Goal: Navigation & Orientation: Find specific page/section

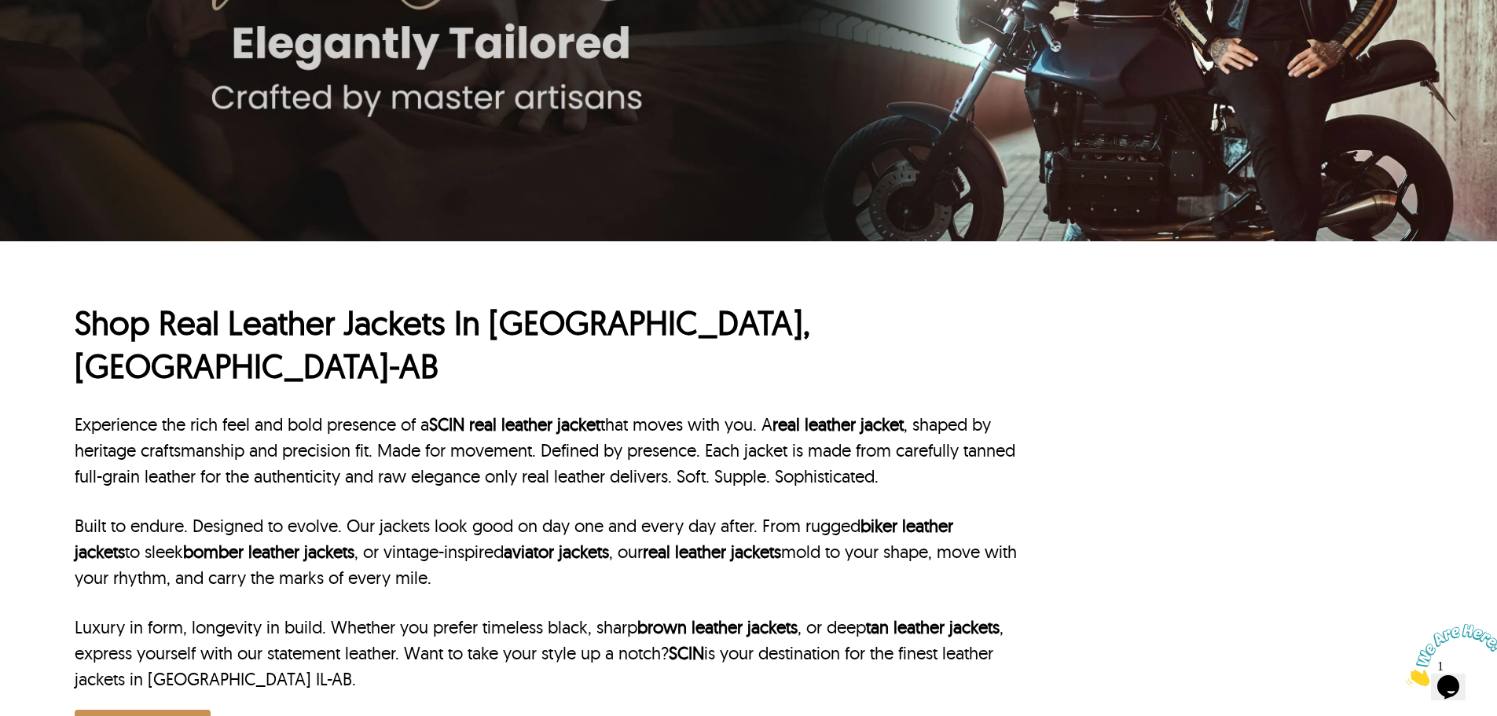
scroll to position [393, 0]
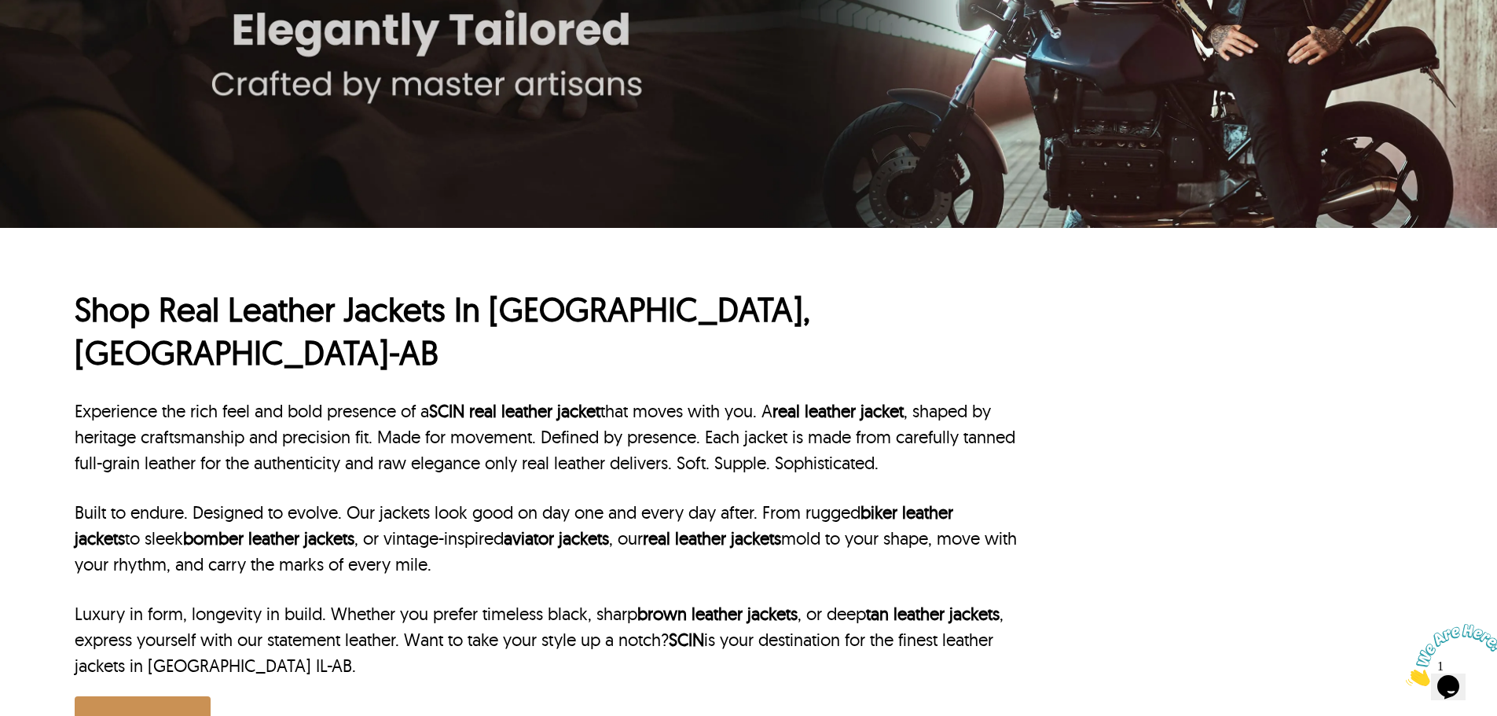
drag, startPoint x: 492, startPoint y: 327, endPoint x: 485, endPoint y: 174, distance: 152.6
click at [640, 341] on div "Shop Real Leather Jackets In Jerusalem, IL-AB Experience the rich feel and bold…" at bounding box center [546, 518] width 943 height 460
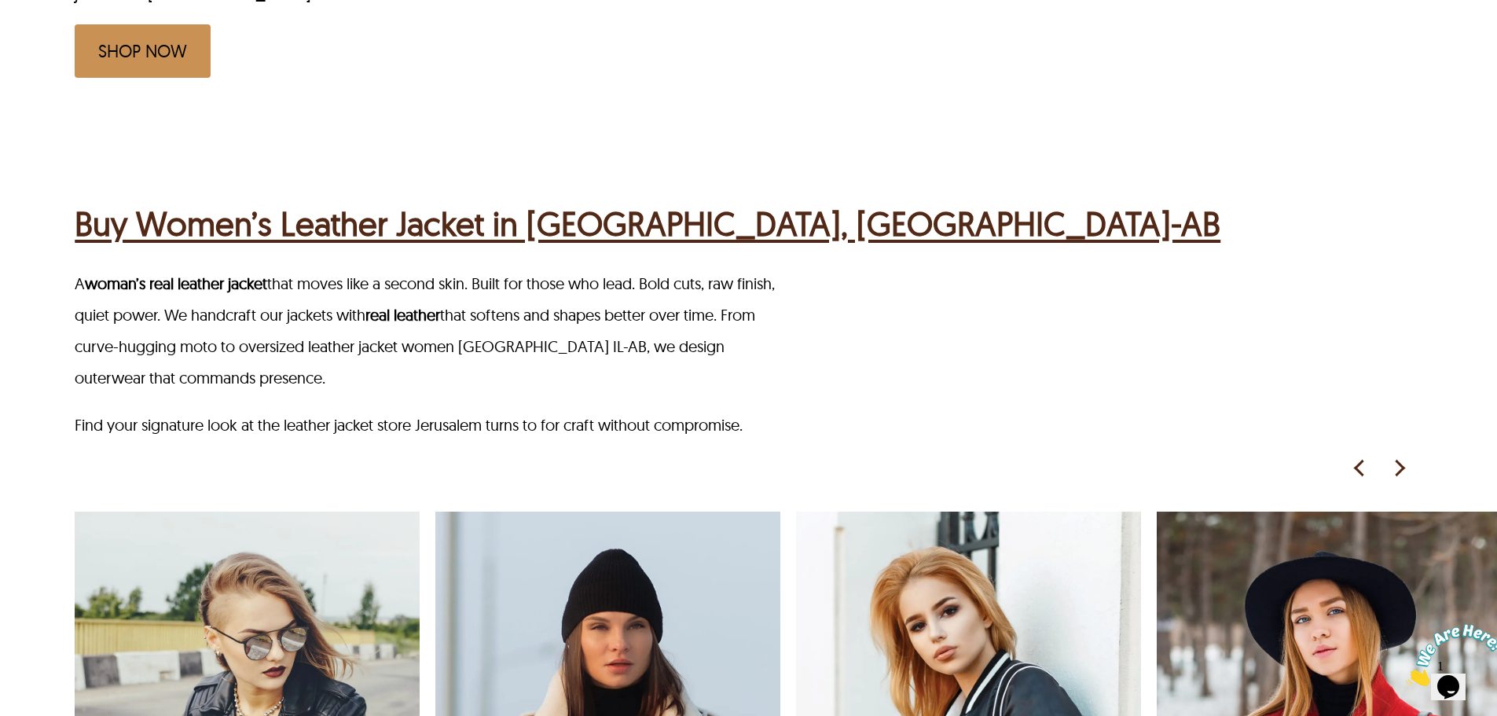
scroll to position [1021, 0]
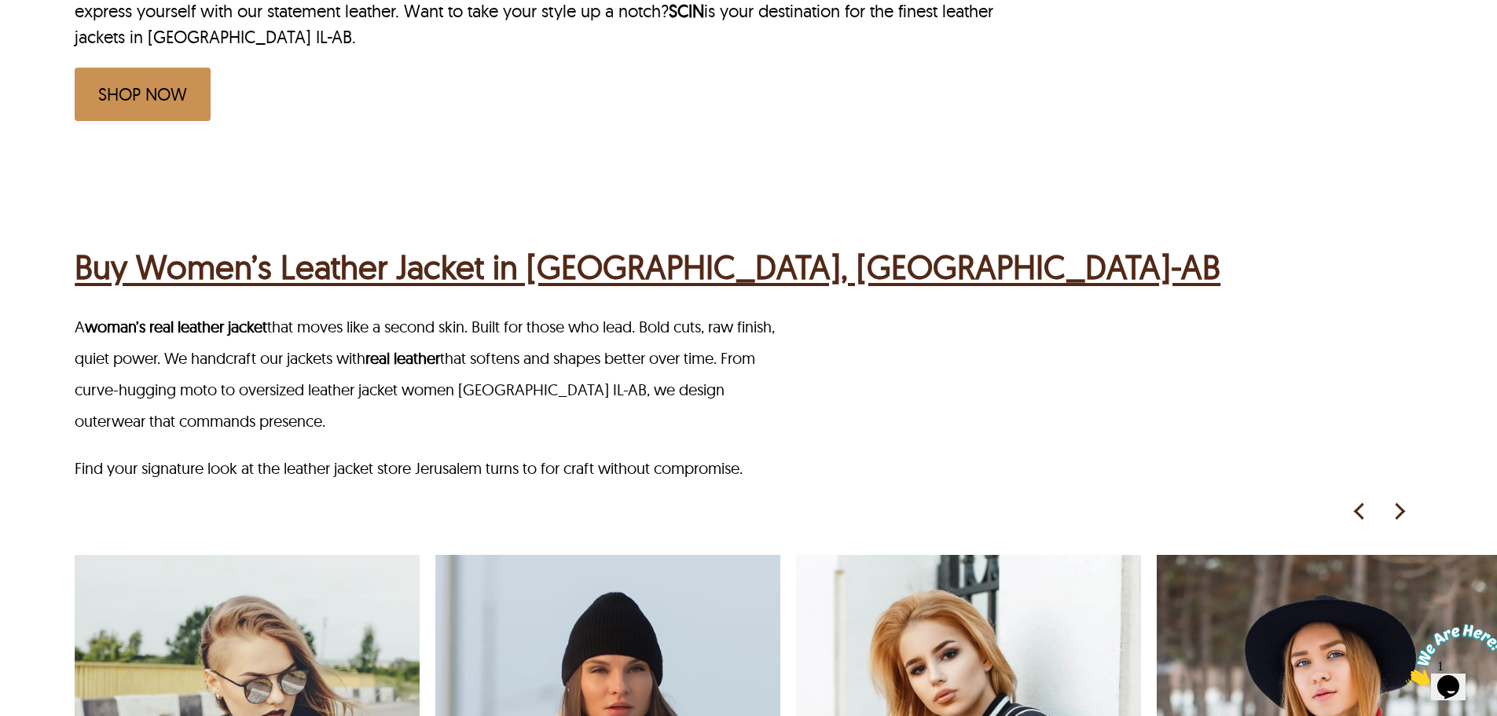
drag, startPoint x: 451, startPoint y: 300, endPoint x: 435, endPoint y: 284, distance: 22.8
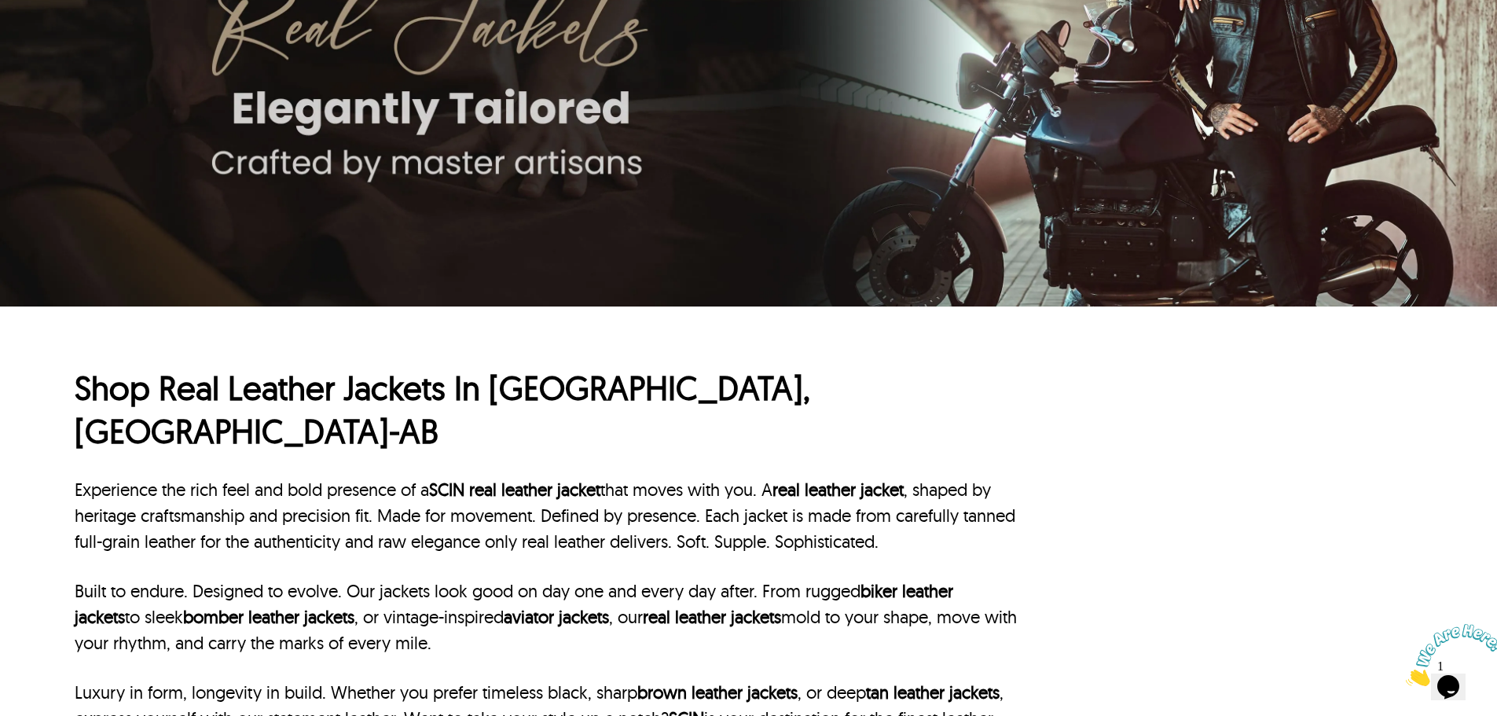
scroll to position [157, 0]
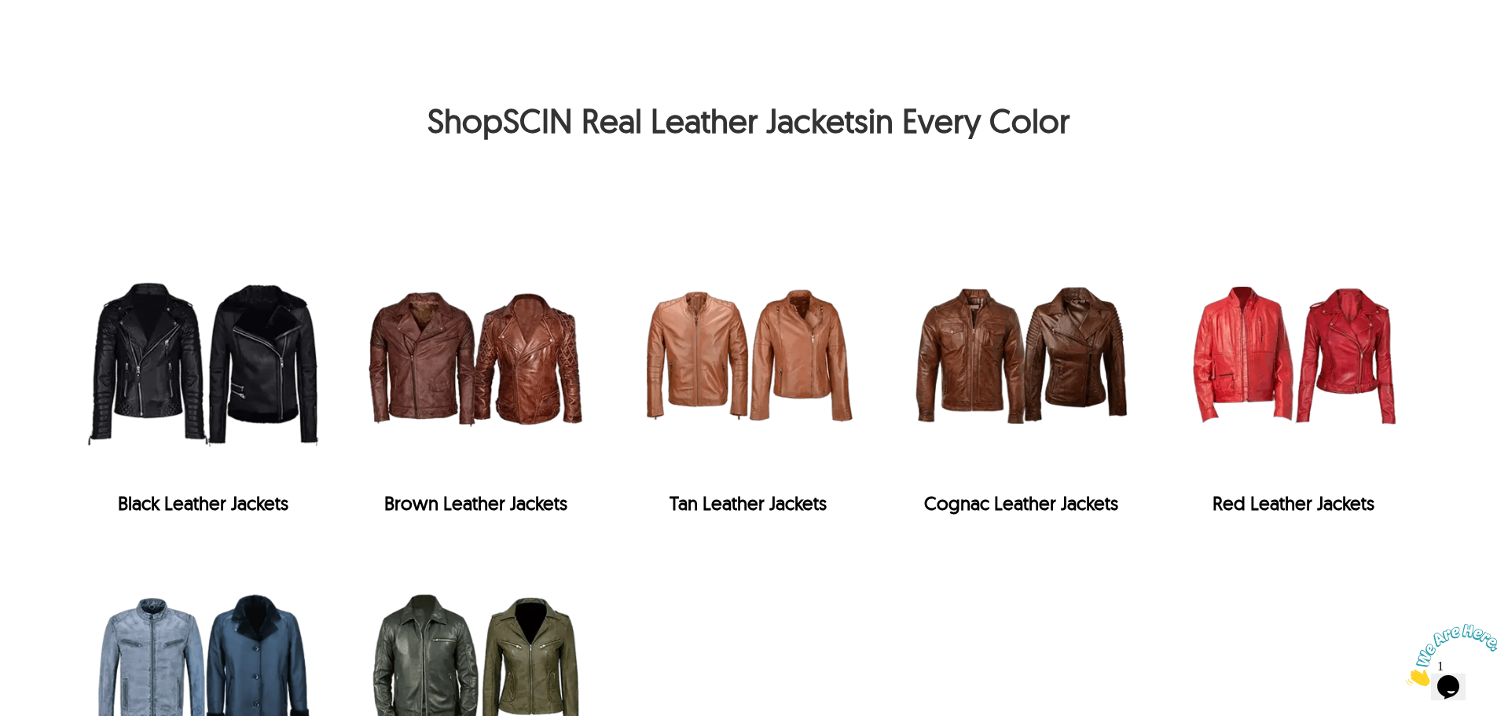
scroll to position [3339, 0]
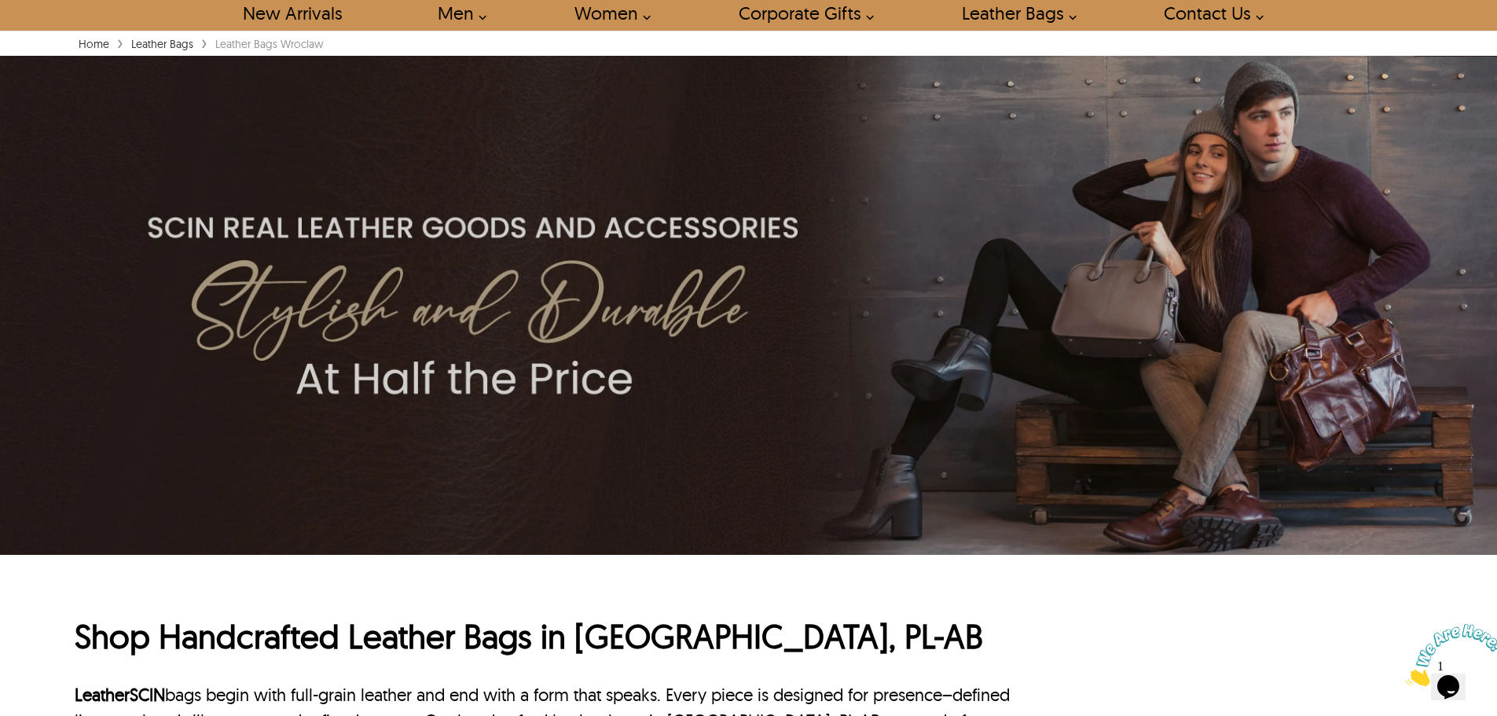
scroll to position [79, 0]
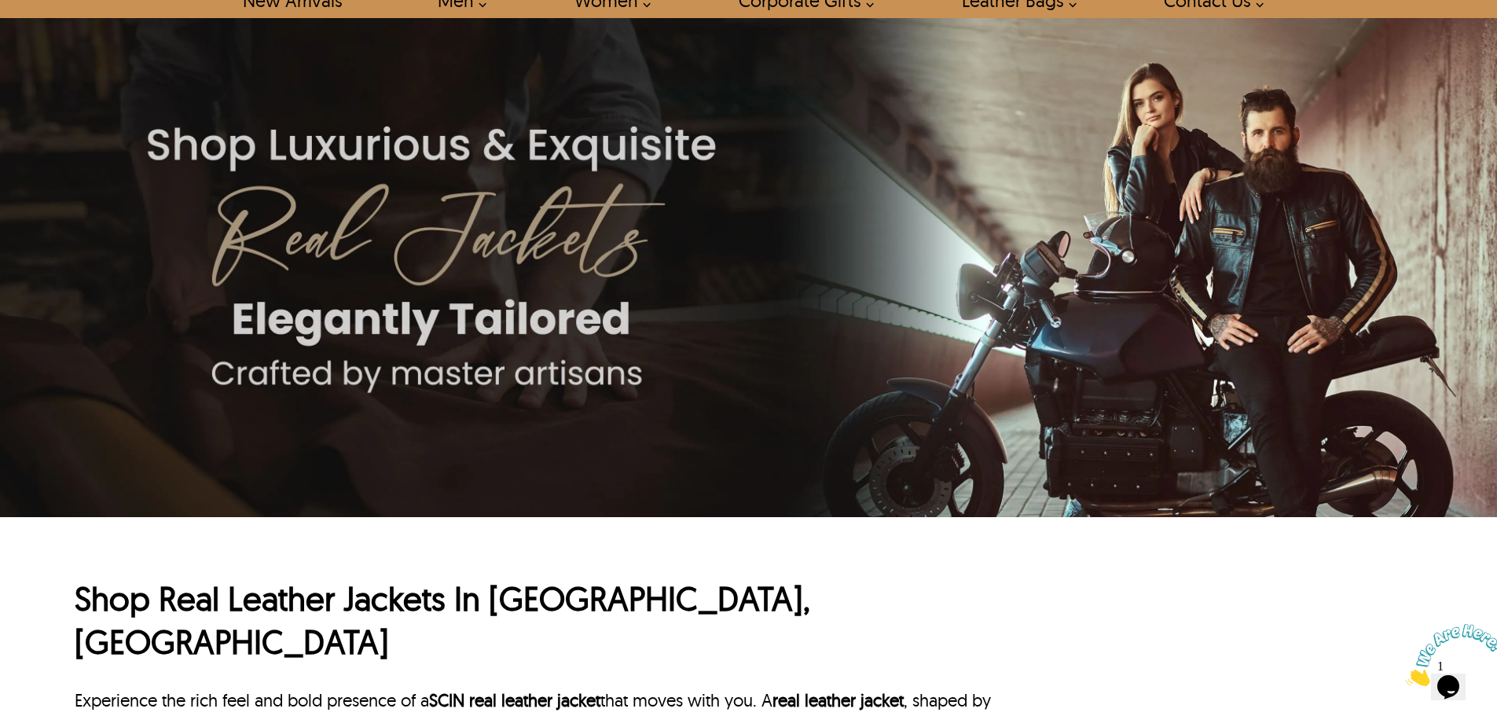
scroll to position [314, 0]
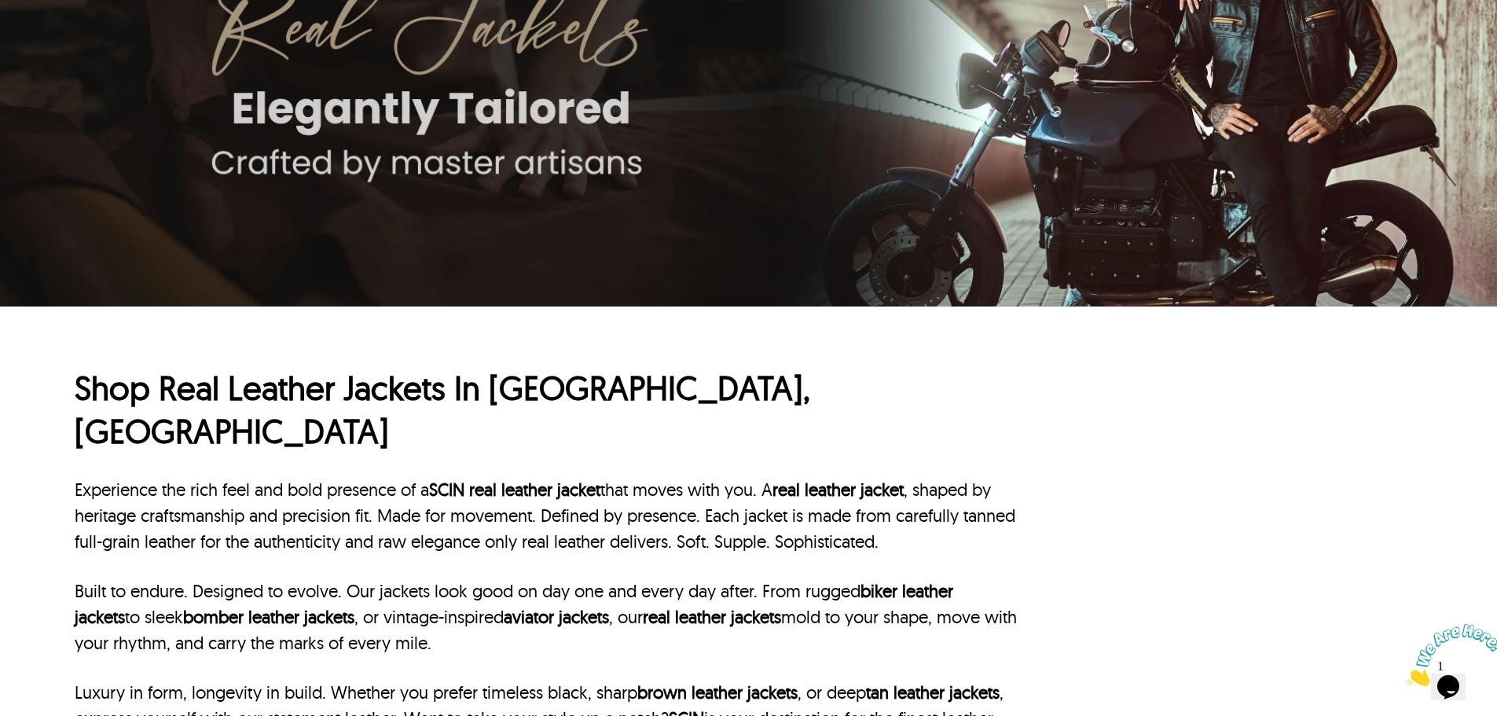
click at [1445, 650] on img at bounding box center [1453, 655] width 97 height 62
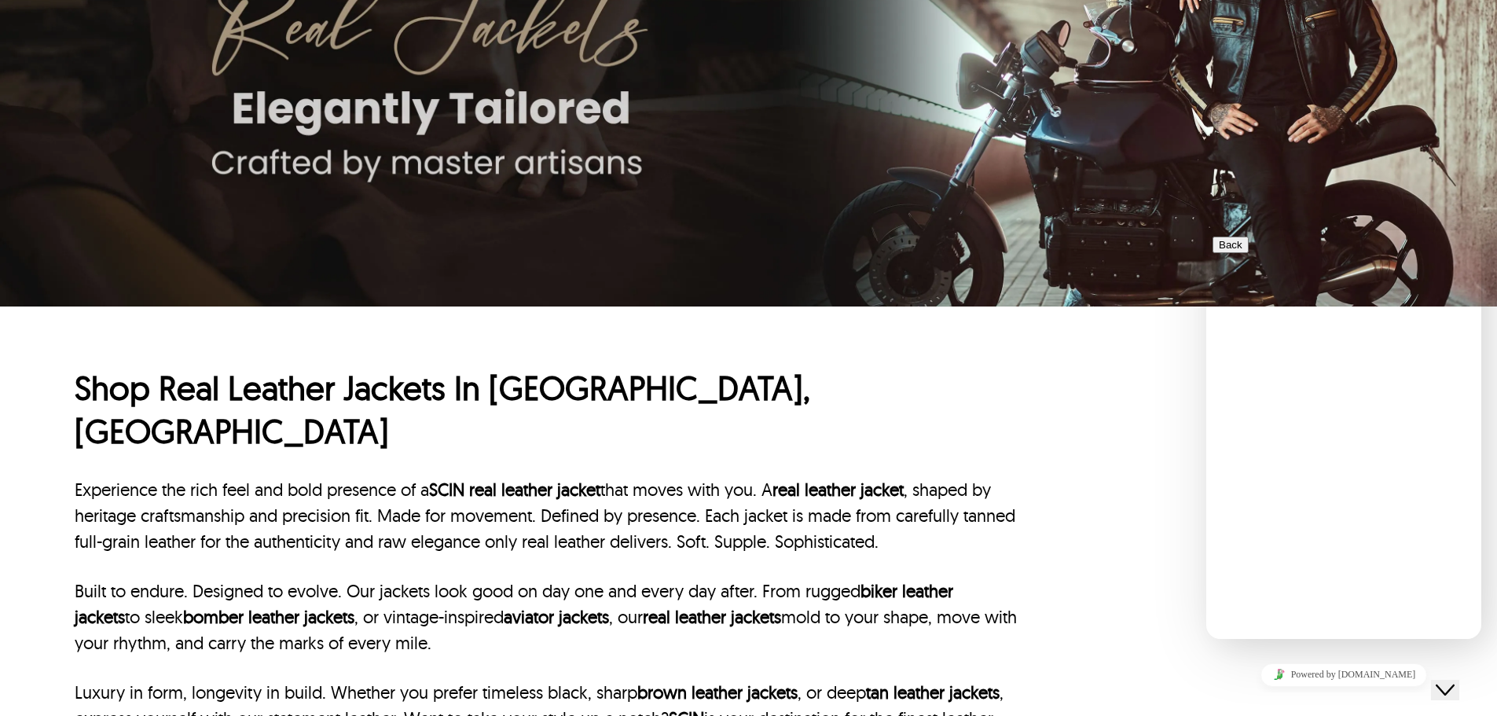
click at [1157, 544] on div "Shop Real Leather Jackets In Melbourne, VIC Experience the rich feel and bold p…" at bounding box center [748, 589] width 1347 height 566
click at [1154, 660] on div "Shop Real Leather Jackets In Melbourne, VIC Experience the rich feel and bold p…" at bounding box center [748, 589] width 1347 height 566
drag, startPoint x: 1154, startPoint y: 660, endPoint x: 1187, endPoint y: 627, distance: 46.7
click at [1155, 660] on div "Shop Real Leather Jackets In Melbourne, VIC Experience the rich feel and bold p…" at bounding box center [748, 589] width 1347 height 566
click at [1445, 236] on div at bounding box center [1343, 236] width 262 height 0
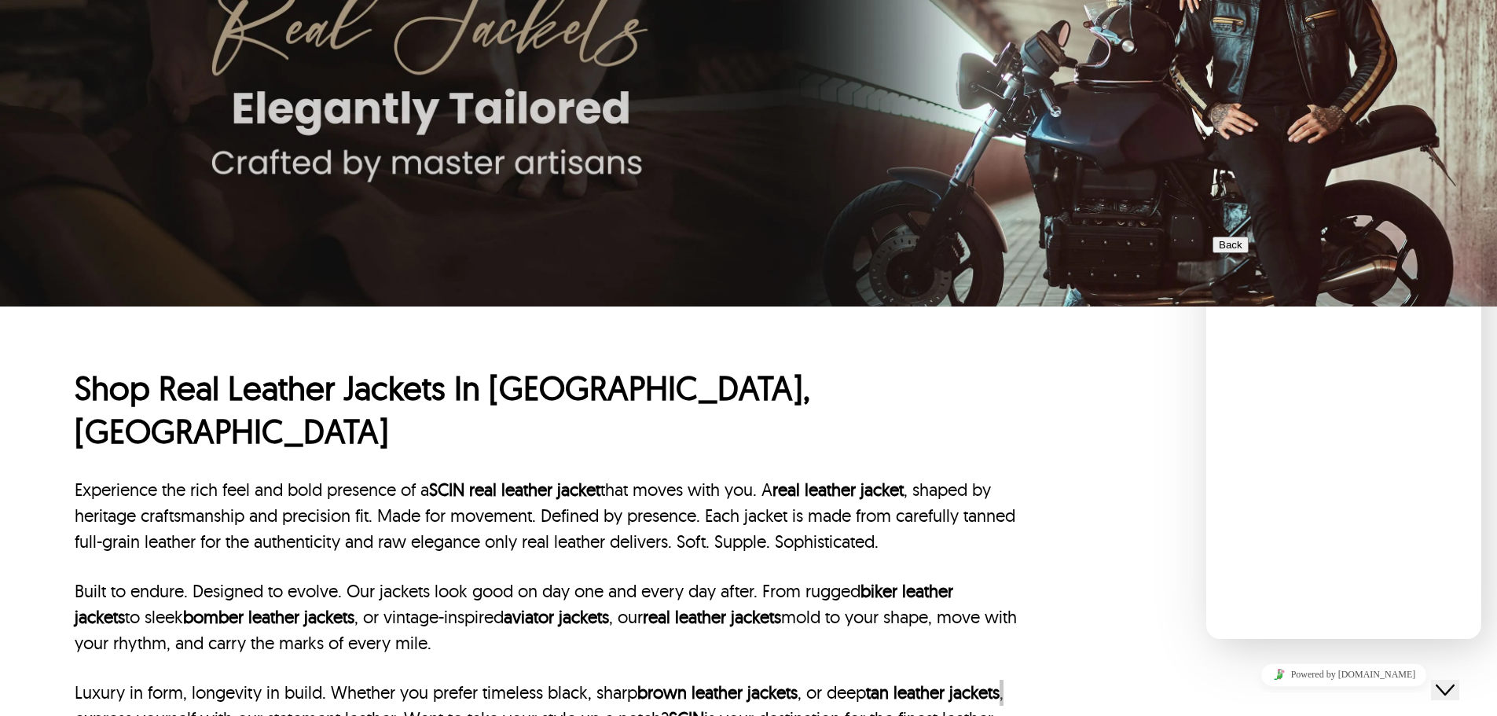
drag, startPoint x: 1449, startPoint y: 241, endPoint x: 1454, endPoint y: 261, distance: 20.4
click at [1450, 246] on div "Back Customer Support Welcome to our site, if you need help simply reply to thi…" at bounding box center [1343, 539] width 262 height 607
drag, startPoint x: 1462, startPoint y: 684, endPoint x: 1431, endPoint y: 709, distance: 40.2
click at [1454, 684] on icon "Close Chat This icon closes the chat window." at bounding box center [1444, 689] width 19 height 19
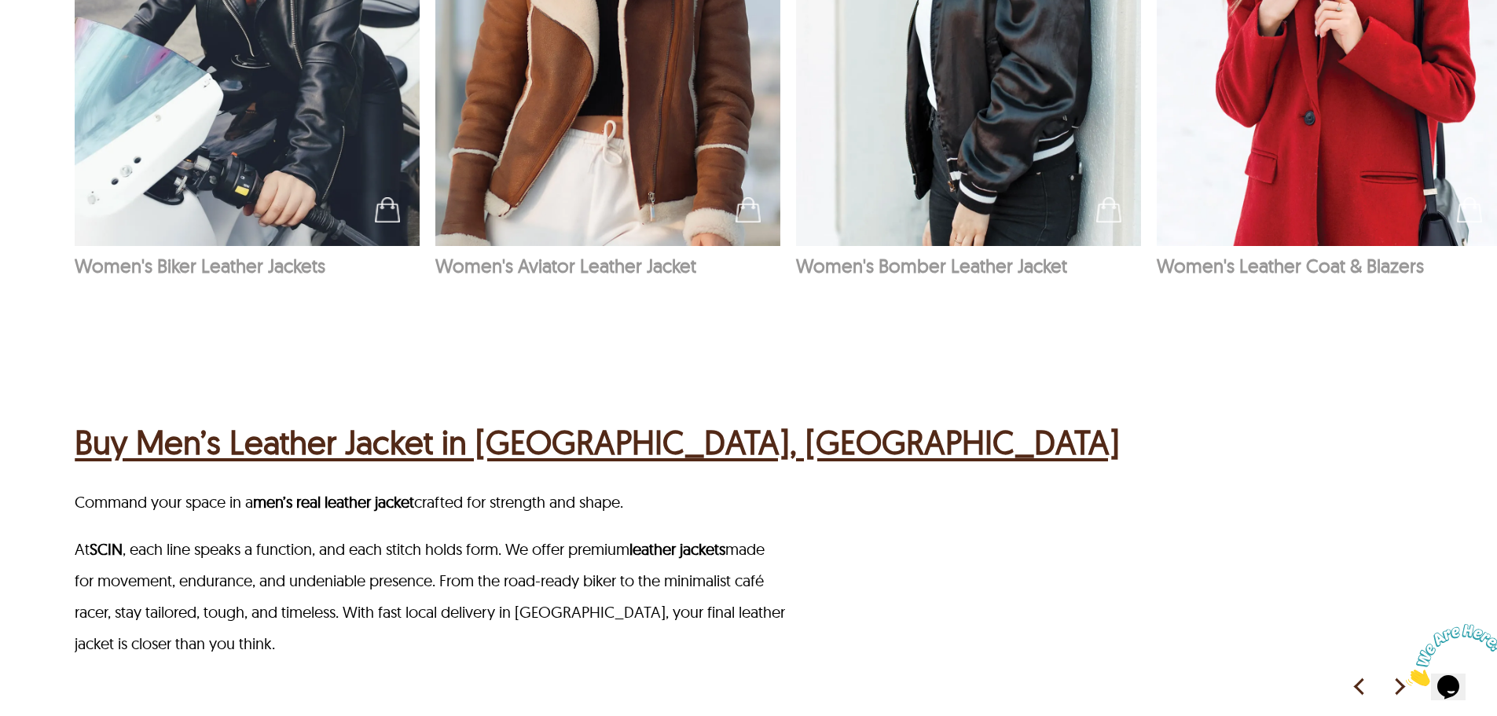
scroll to position [1964, 0]
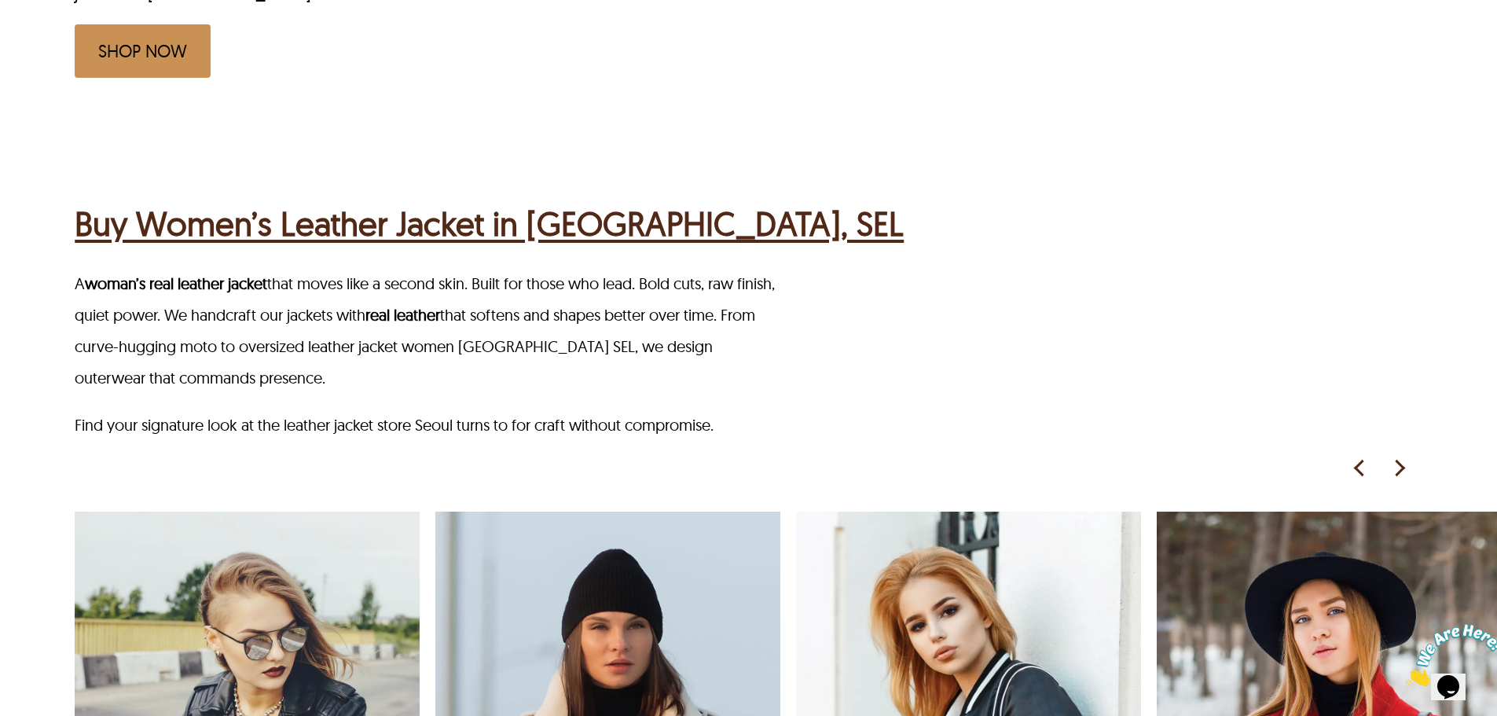
scroll to position [628, 0]
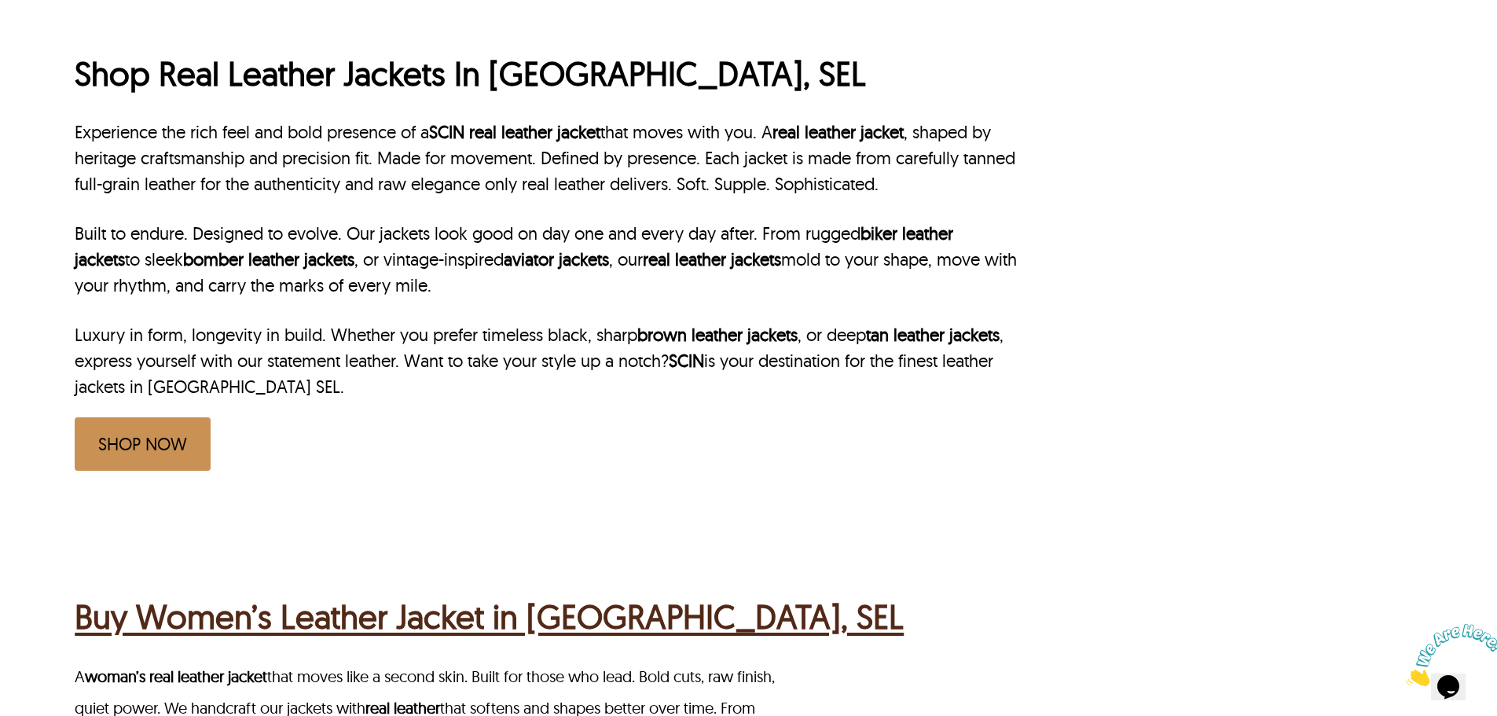
drag, startPoint x: 613, startPoint y: 355, endPoint x: 609, endPoint y: 308, distance: 47.3
click at [815, 268] on p "Built to endure. Designed to evolve. Our jackets look good on day one and every…" at bounding box center [546, 260] width 943 height 78
click at [581, 274] on p "Built to endure. Designed to evolve. Our jackets look good on day one and every…" at bounding box center [546, 260] width 943 height 78
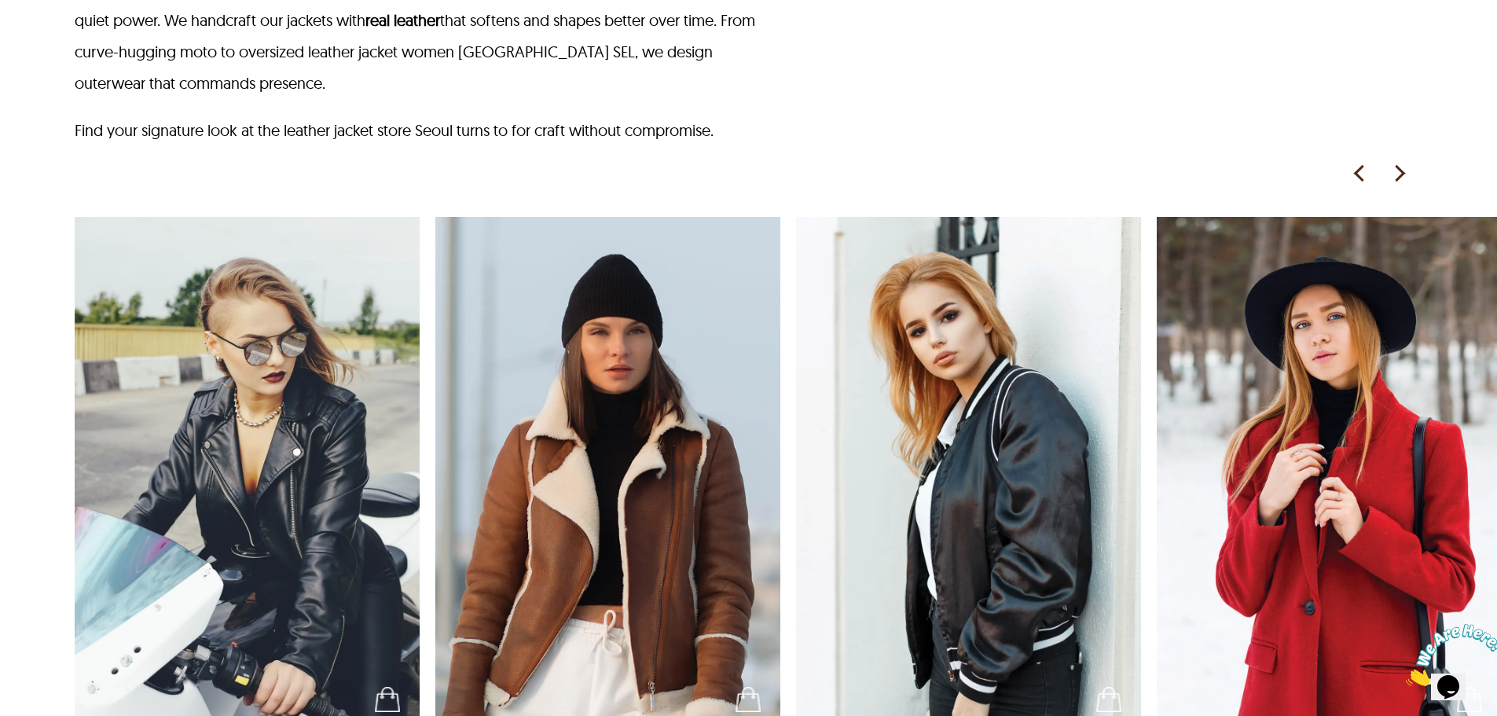
scroll to position [1257, 0]
